Goal: Information Seeking & Learning: Learn about a topic

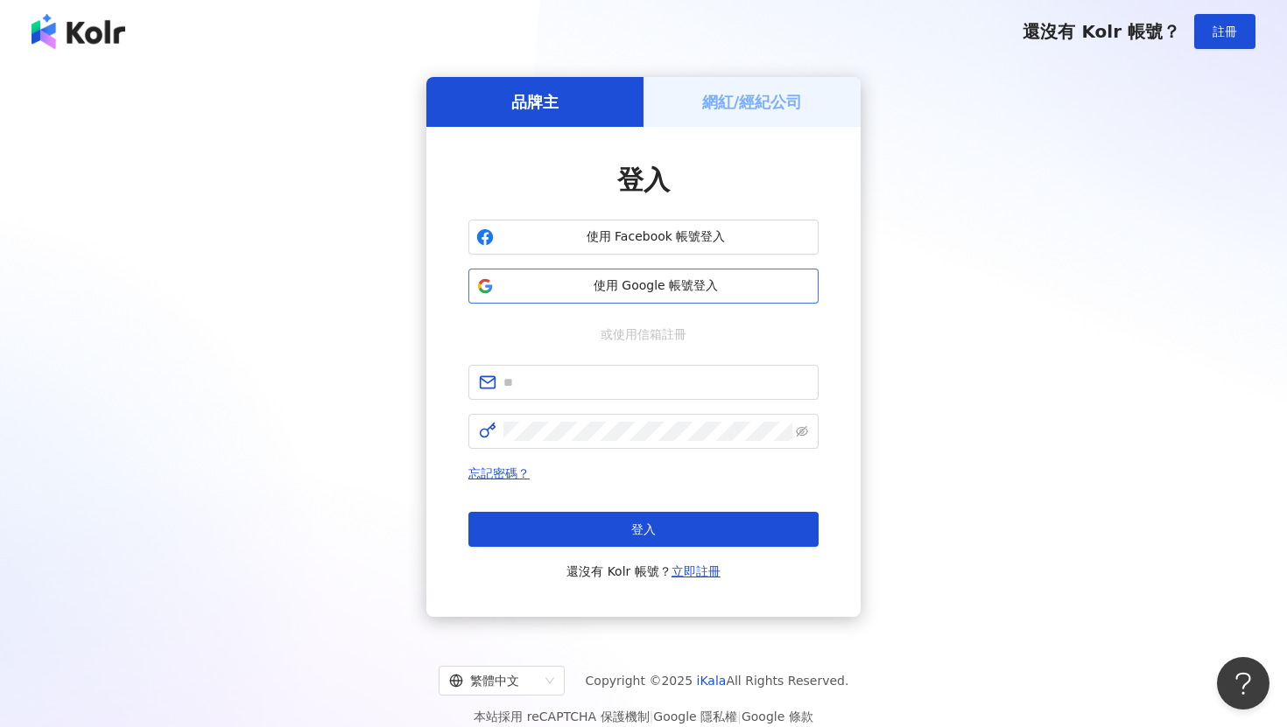
click at [710, 282] on span "使用 Google 帳號登入" at bounding box center [656, 287] width 310 height 18
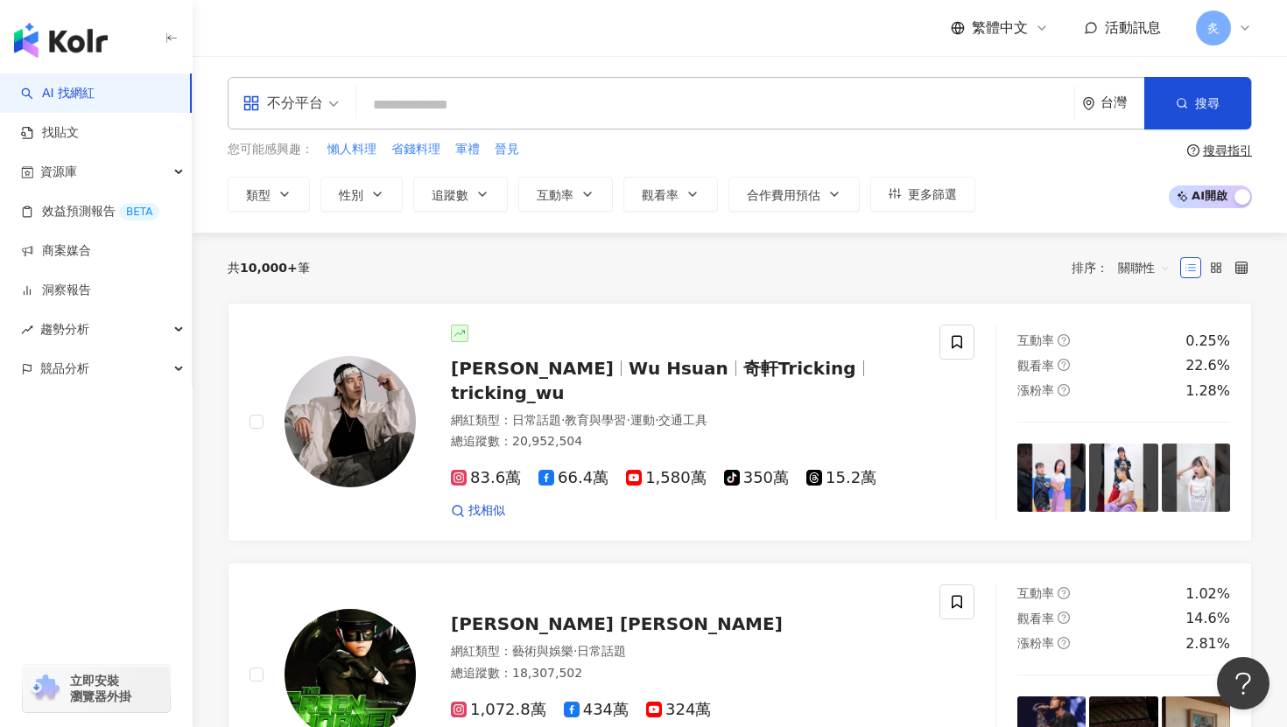
click at [467, 90] on input "search" at bounding box center [715, 104] width 704 height 33
type input "*"
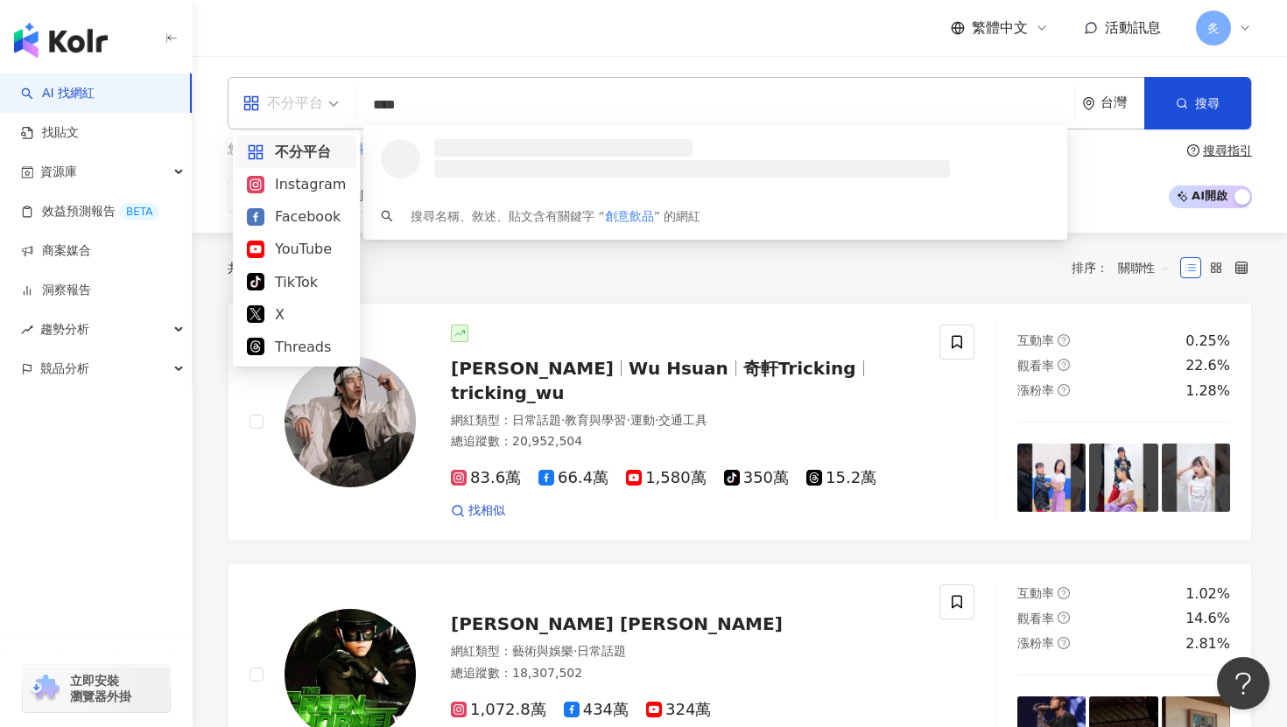
click at [311, 108] on div "不分平台" at bounding box center [282, 103] width 81 height 28
type input "****"
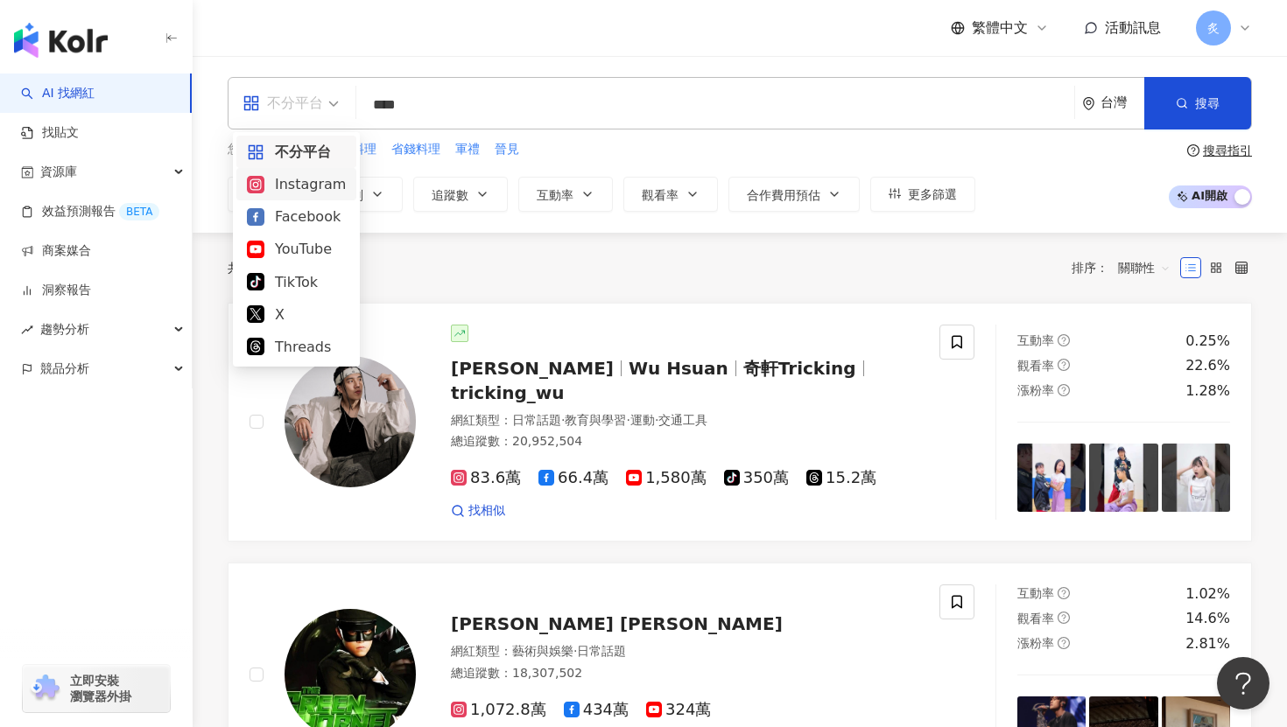
click at [319, 178] on div "Instagram" at bounding box center [296, 184] width 99 height 22
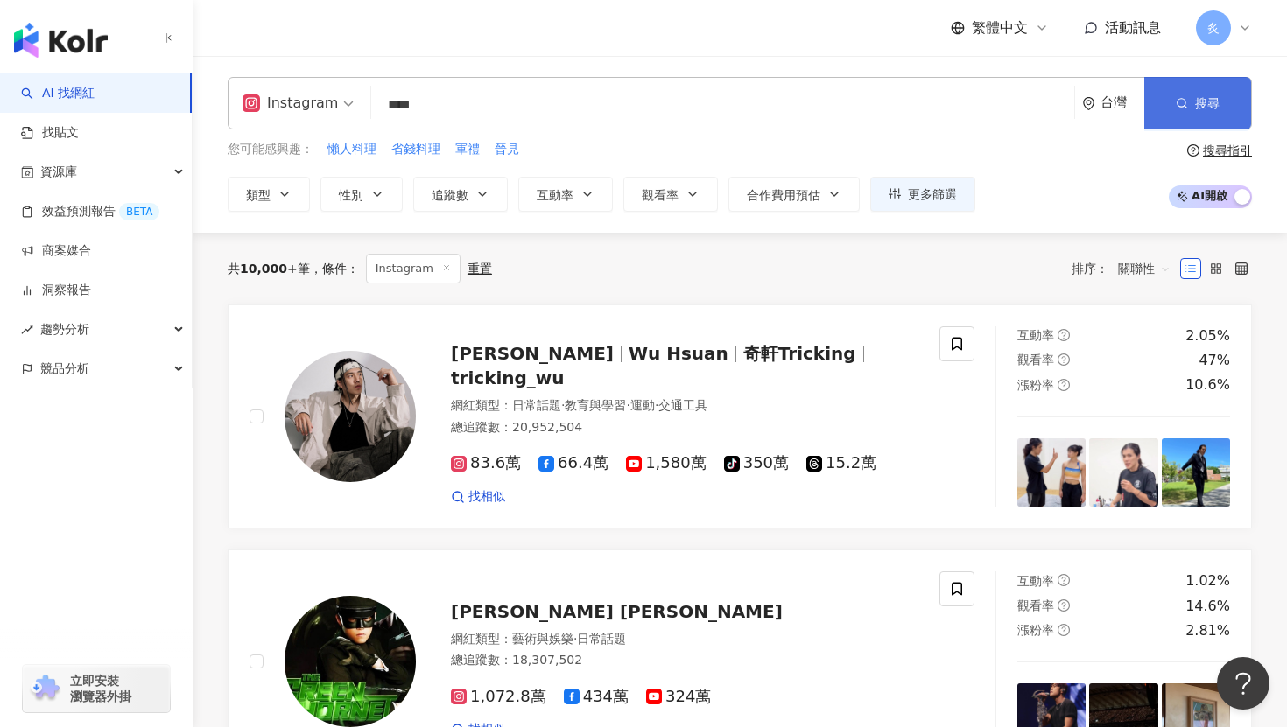
click at [1205, 102] on span "搜尋" at bounding box center [1207, 103] width 25 height 14
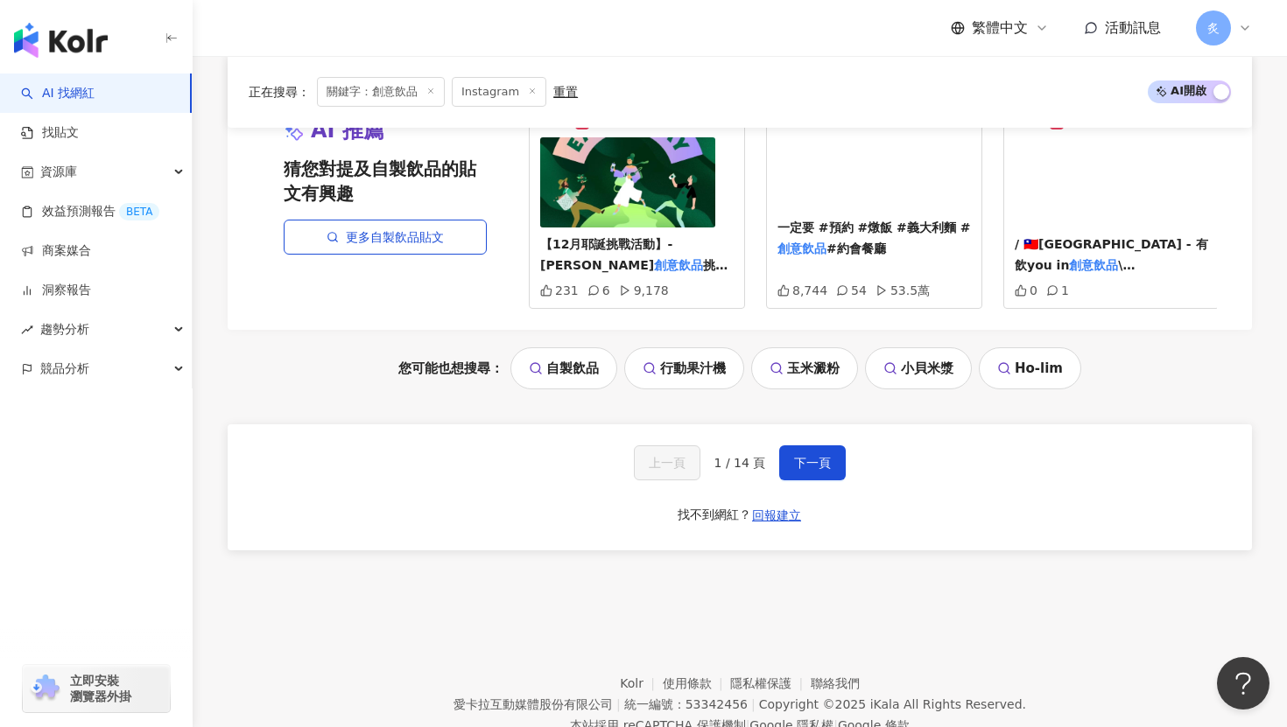
scroll to position [3346, 0]
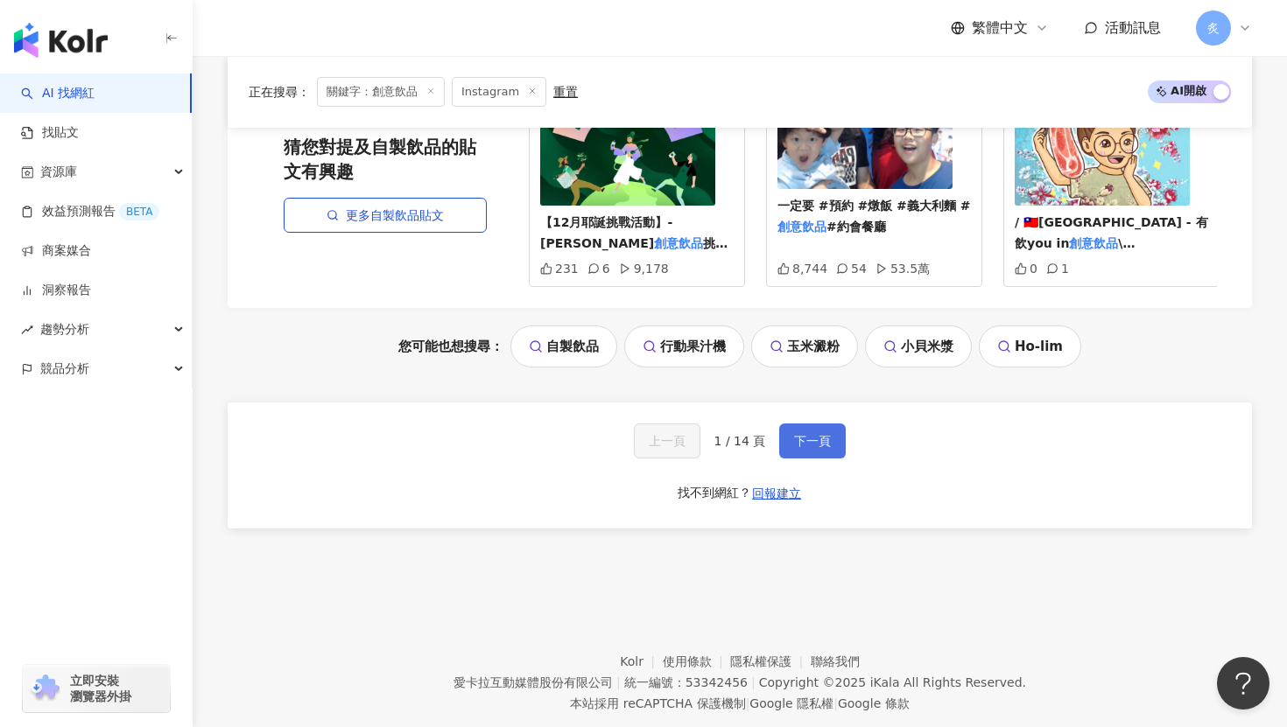
click at [812, 434] on span "下一頁" at bounding box center [812, 441] width 37 height 14
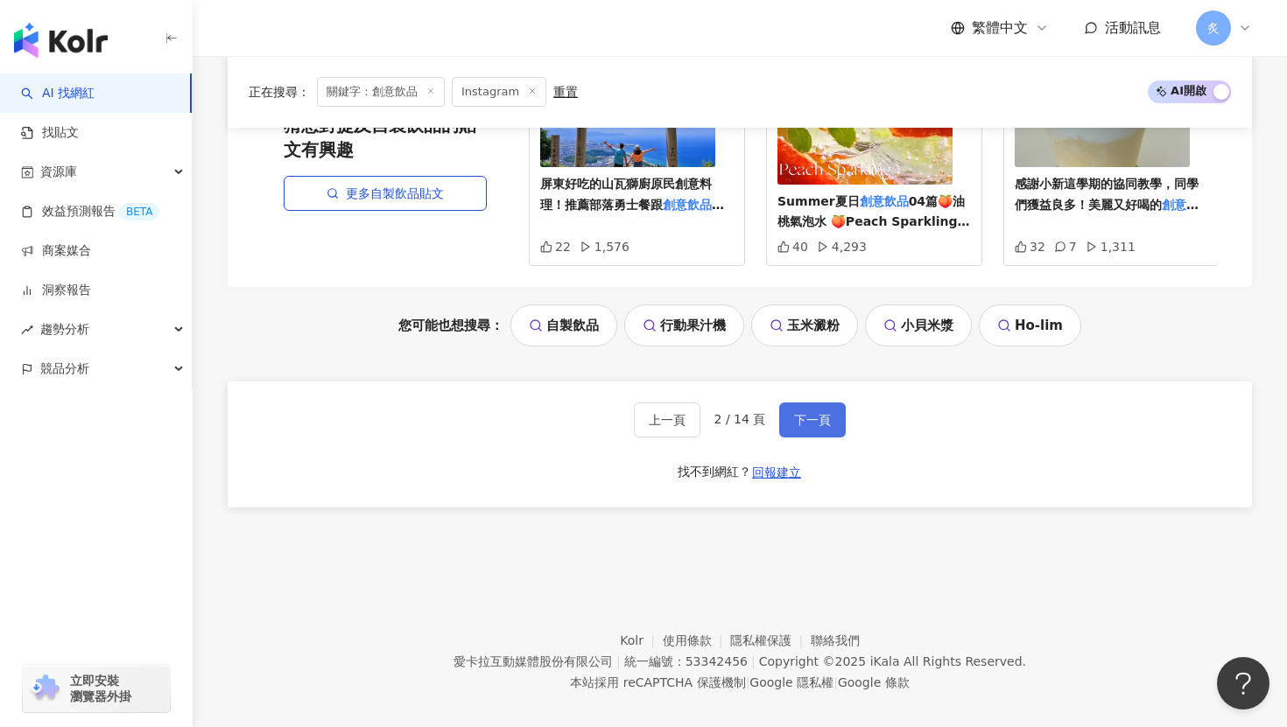
click at [819, 413] on span "下一頁" at bounding box center [812, 420] width 37 height 14
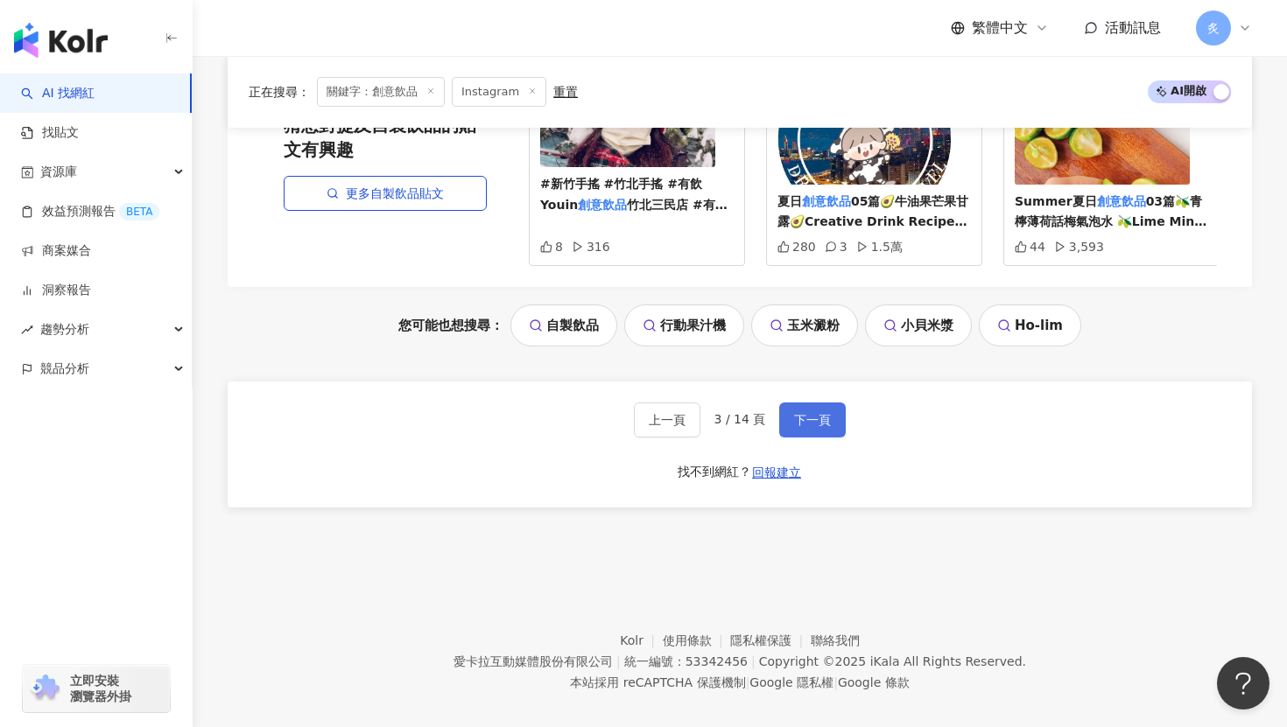
click at [826, 413] on span "下一頁" at bounding box center [812, 420] width 37 height 14
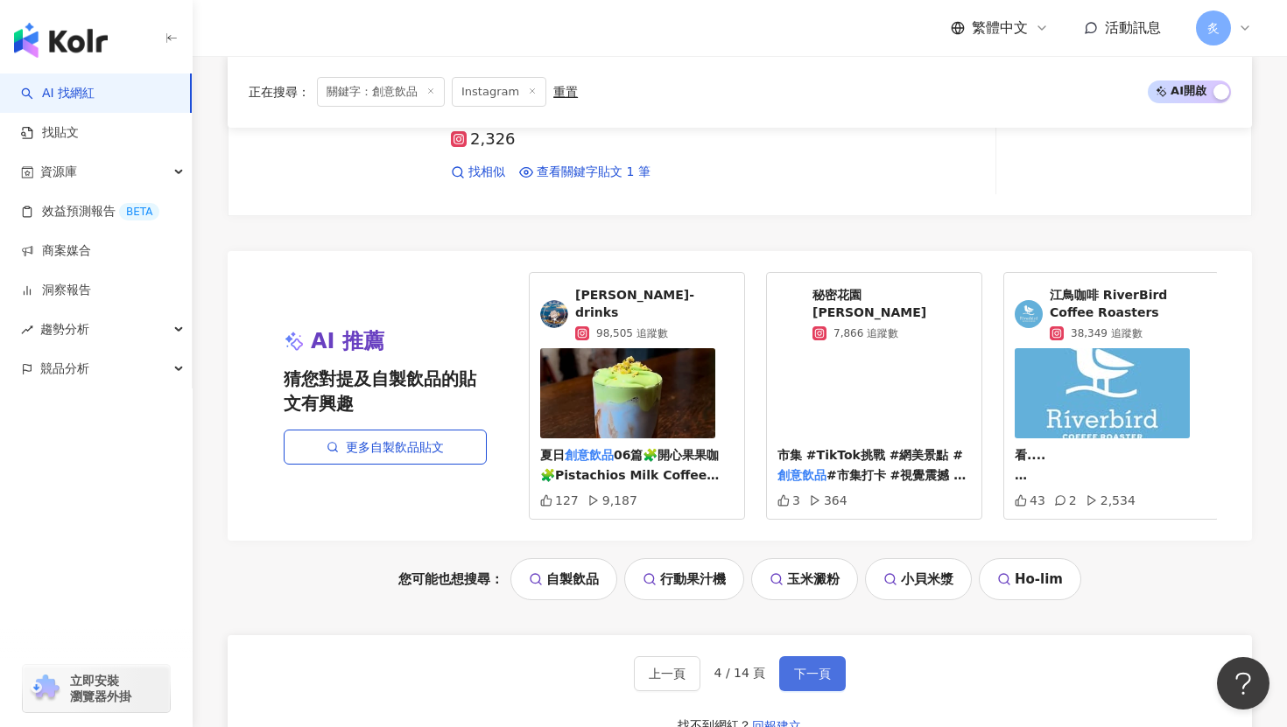
scroll to position [3331, 0]
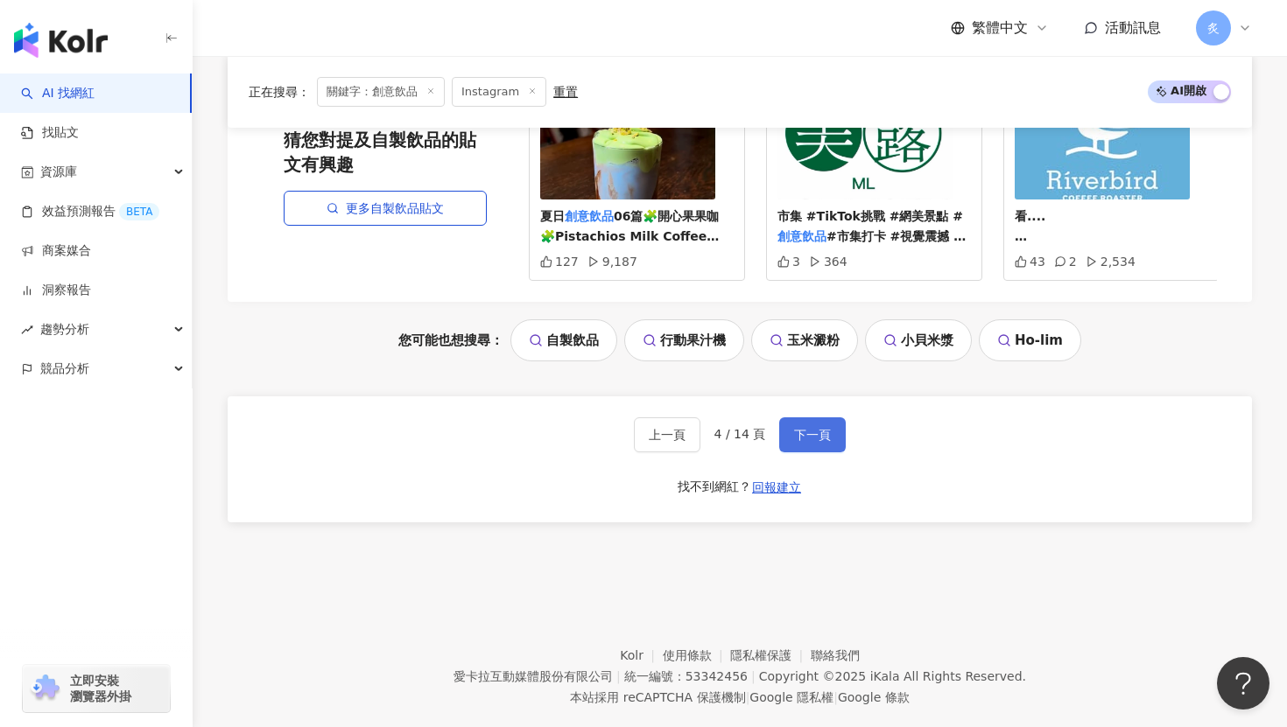
click at [833, 436] on button "下一頁" at bounding box center [812, 435] width 67 height 35
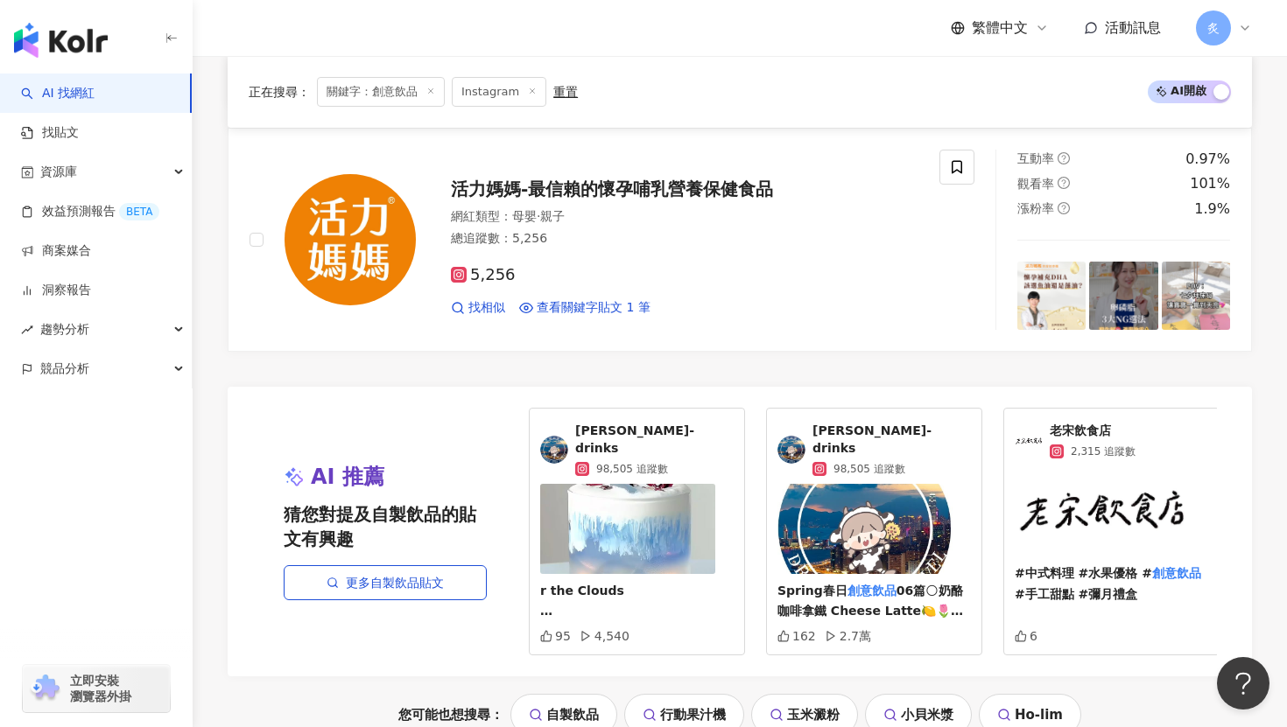
scroll to position [3346, 0]
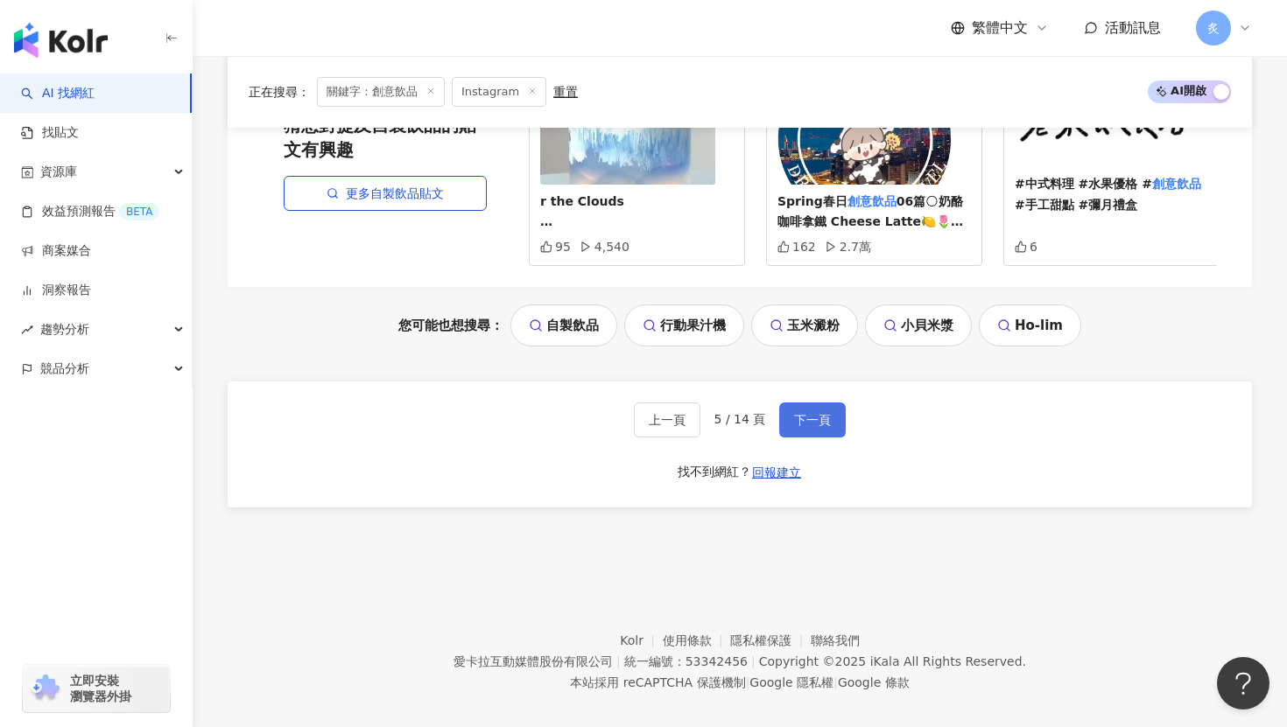
click at [819, 403] on button "下一頁" at bounding box center [812, 420] width 67 height 35
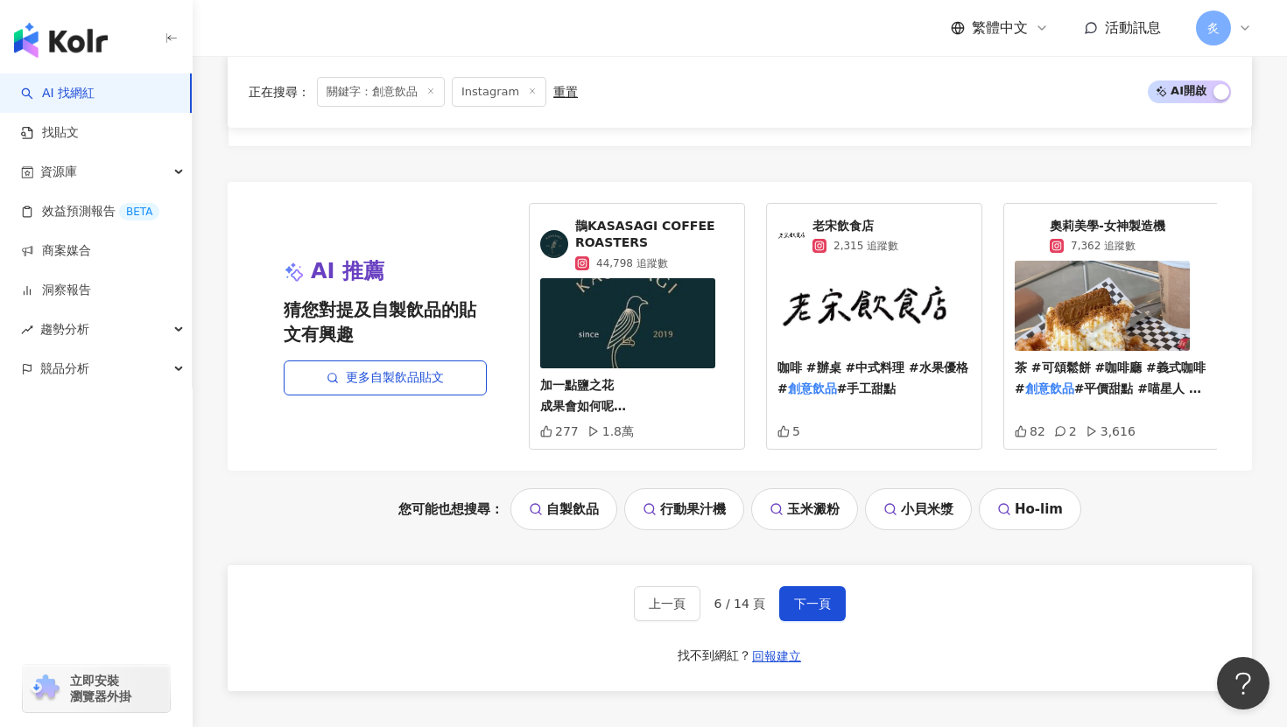
scroll to position [3377, 0]
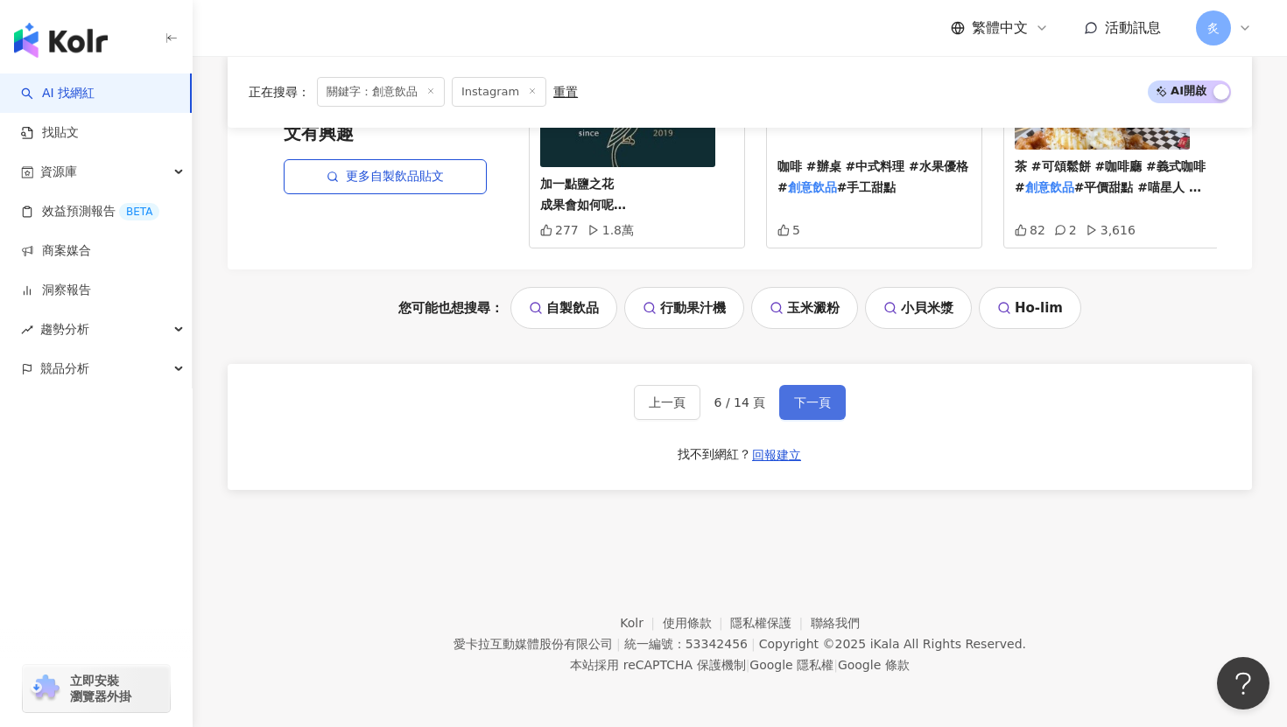
click at [795, 404] on span "下一頁" at bounding box center [812, 403] width 37 height 14
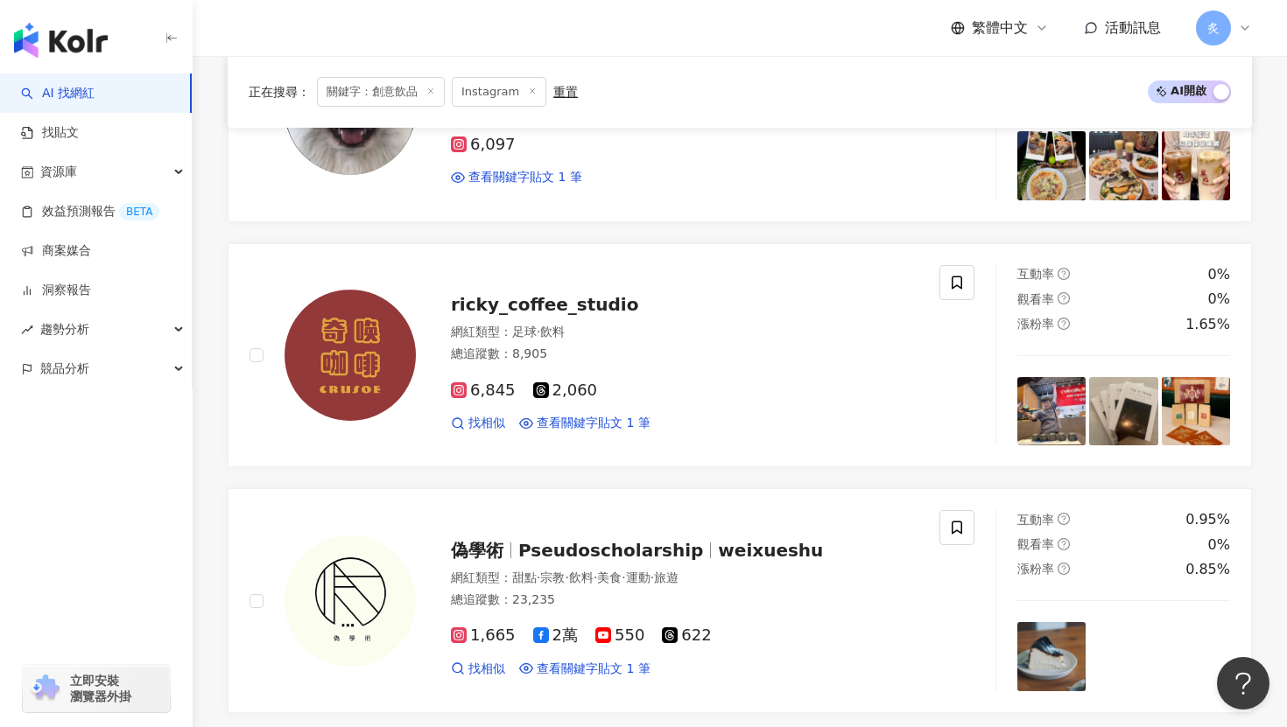
scroll to position [3346, 0]
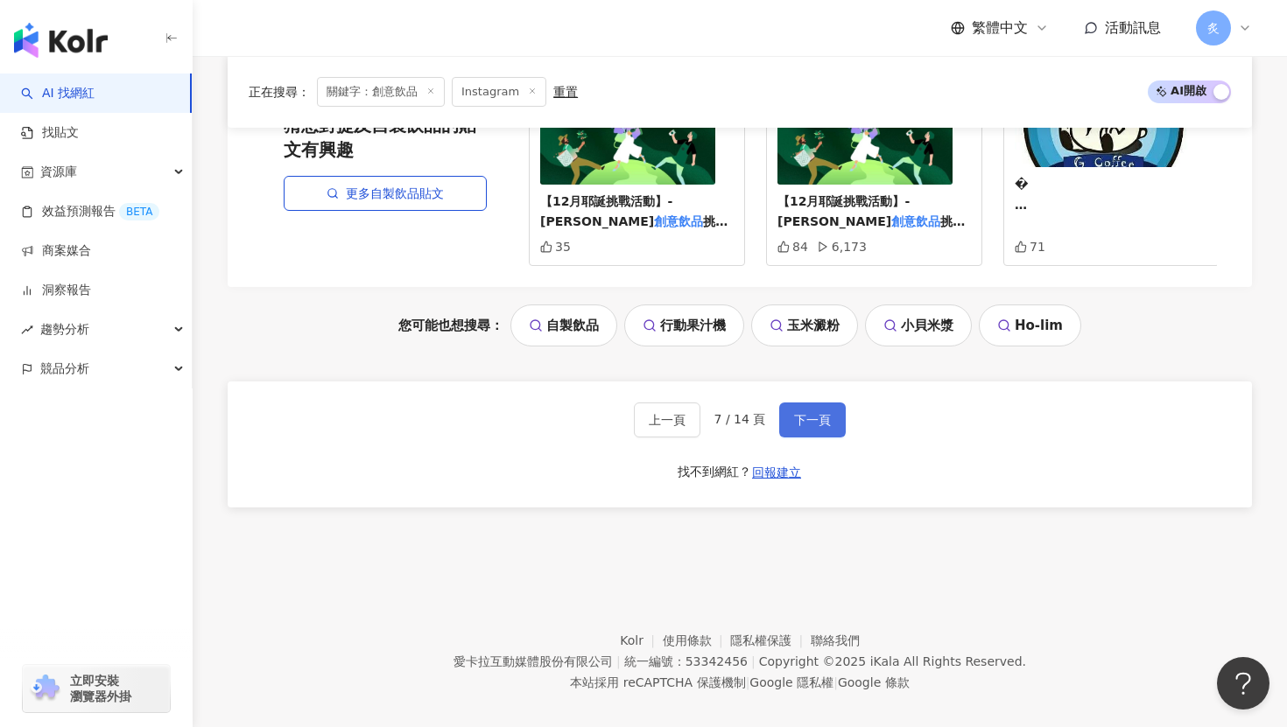
click at [819, 413] on span "下一頁" at bounding box center [812, 420] width 37 height 14
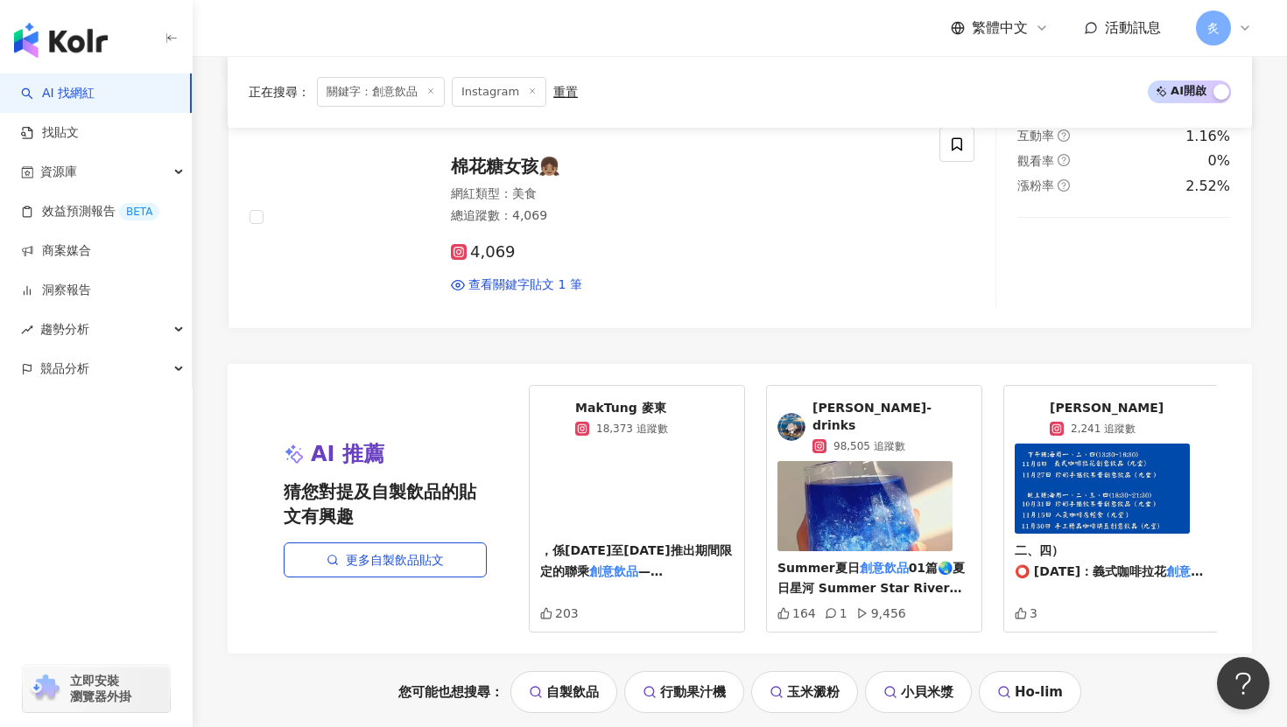
scroll to position [3162, 0]
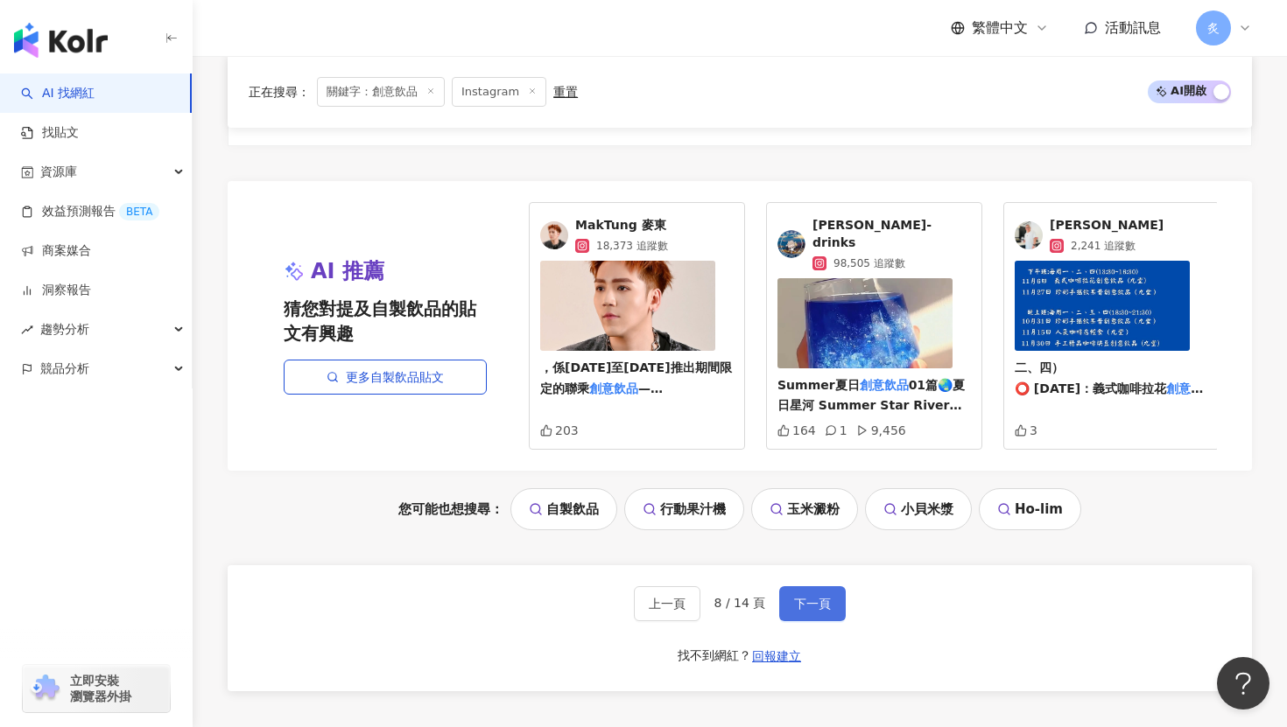
click at [790, 587] on button "下一頁" at bounding box center [812, 604] width 67 height 35
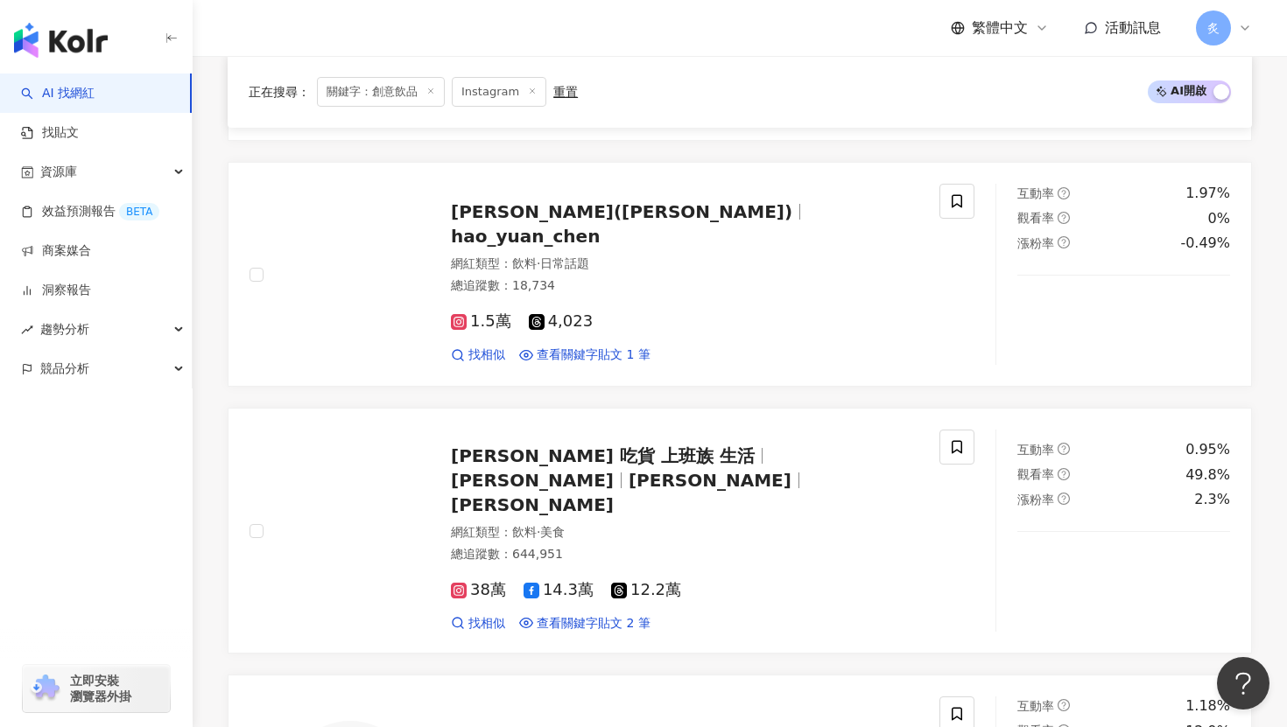
scroll to position [972, 0]
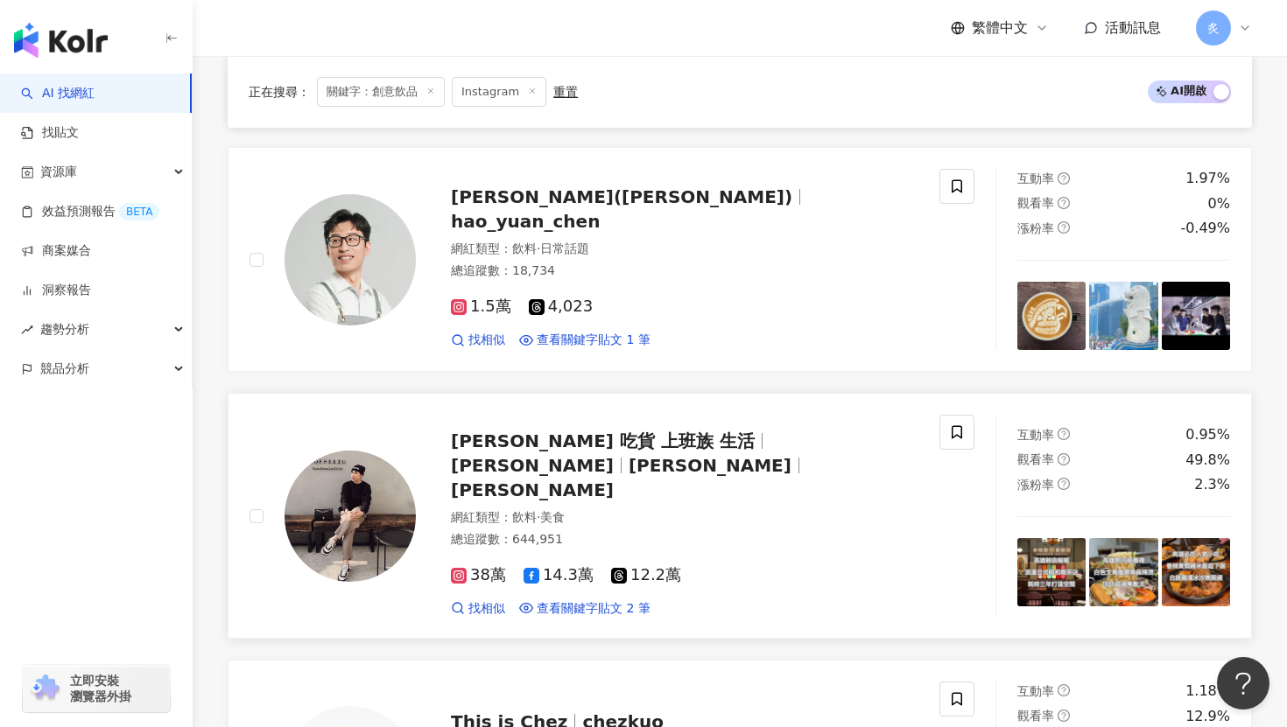
click at [614, 460] on span "[PERSON_NAME]" at bounding box center [532, 465] width 163 height 21
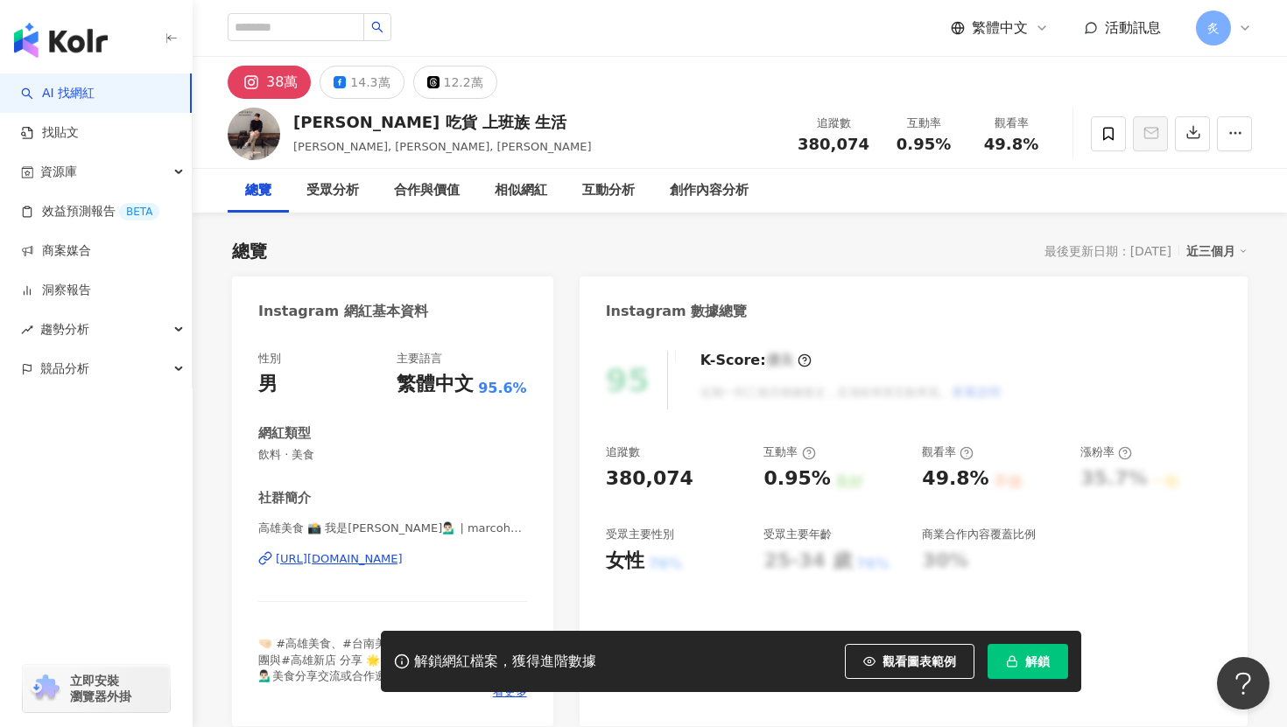
click at [348, 557] on div "https://www.instagram.com/marcohu1216/" at bounding box center [339, 560] width 127 height 16
